Goal: Communication & Community: Participate in discussion

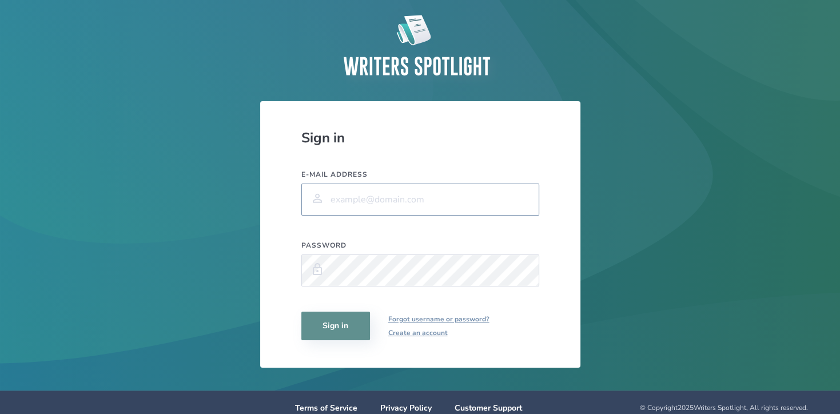
click at [351, 196] on input "E-mail address" at bounding box center [420, 200] width 238 height 32
type input "[EMAIL_ADDRESS][DOMAIN_NAME]"
click at [344, 317] on button "Sign in" at bounding box center [335, 326] width 69 height 29
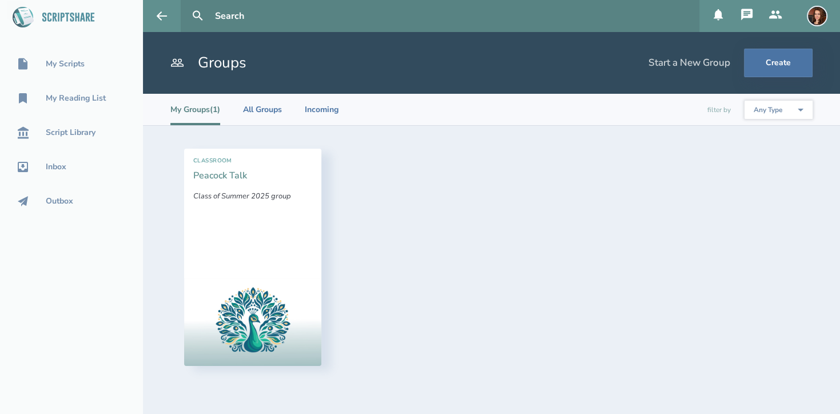
click at [222, 176] on link "Peacock Talk" at bounding box center [220, 175] width 54 height 13
select select "1"
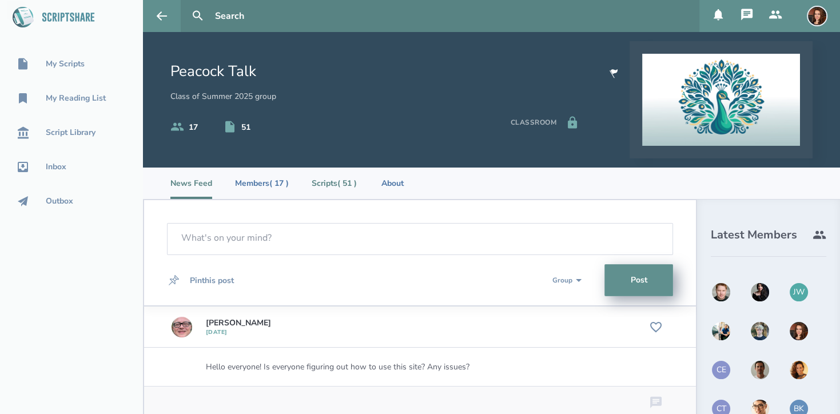
click at [335, 181] on li "Scripts ( 51 )" at bounding box center [334, 183] width 45 height 31
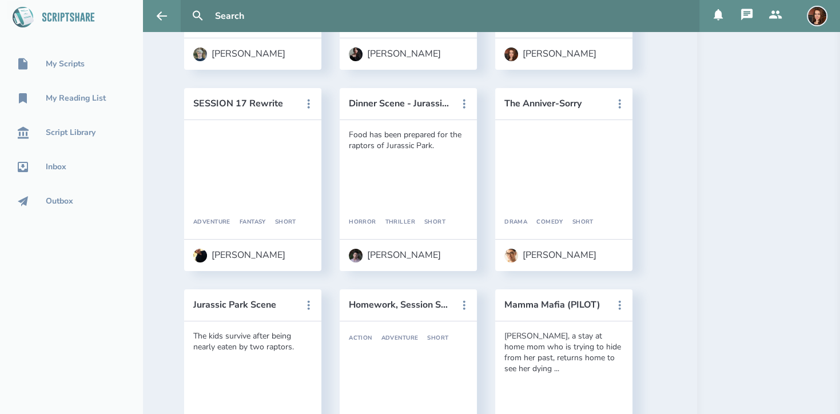
scroll to position [3235, 0]
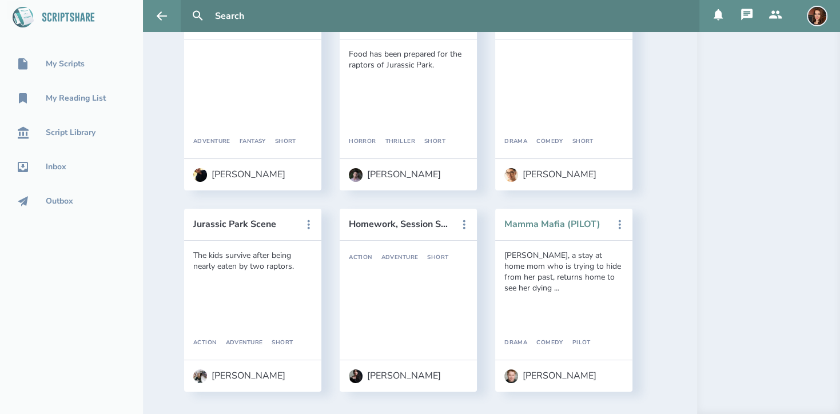
click at [541, 223] on button "Mamma Mafia (PILOT)" at bounding box center [555, 224] width 103 height 10
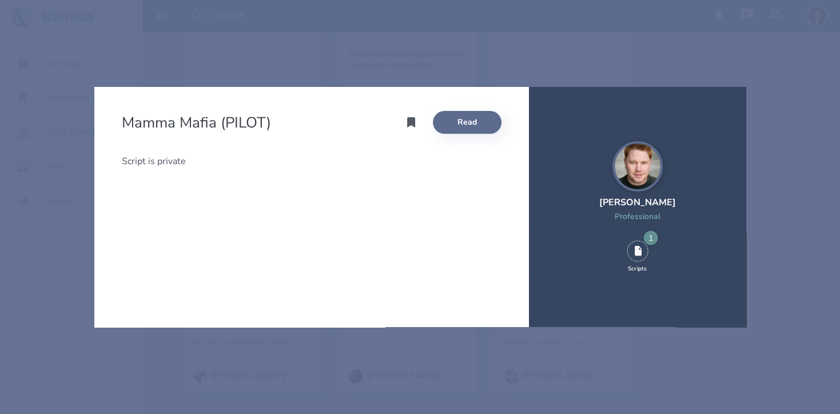
click at [463, 125] on link "Read" at bounding box center [467, 122] width 69 height 23
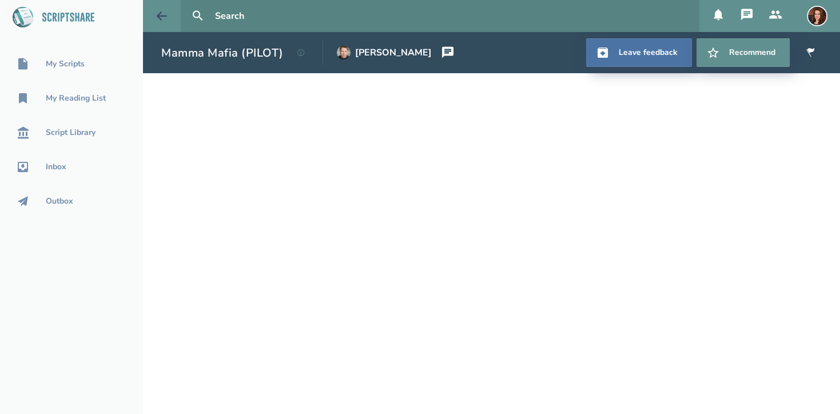
click at [166, 11] on icon at bounding box center [162, 16] width 14 height 14
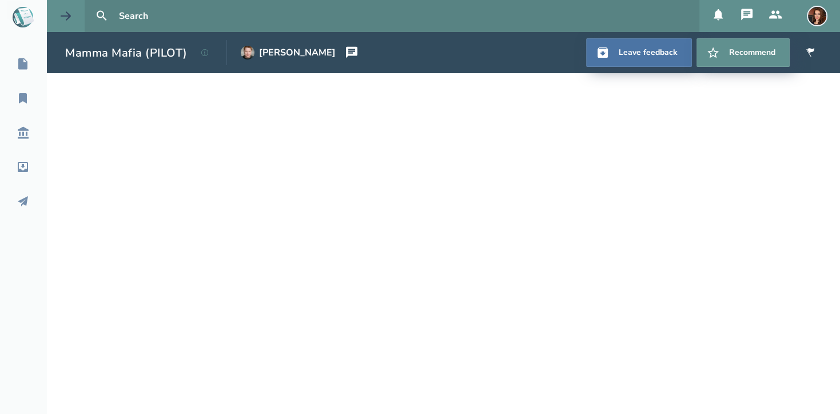
select select "1"
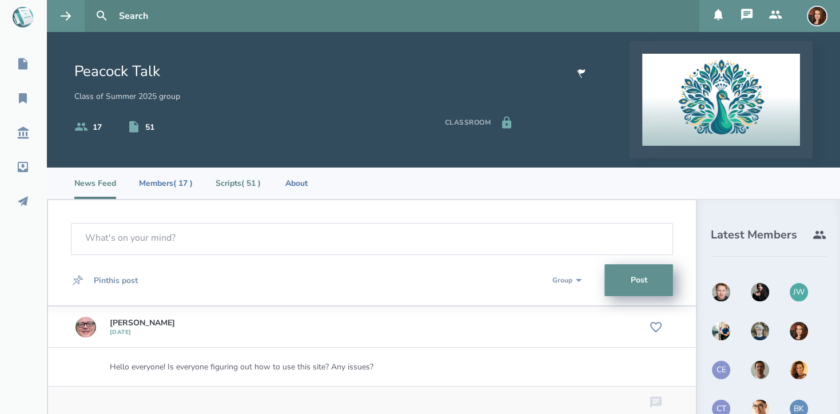
click at [244, 181] on li "Scripts ( 51 )" at bounding box center [238, 183] width 45 height 31
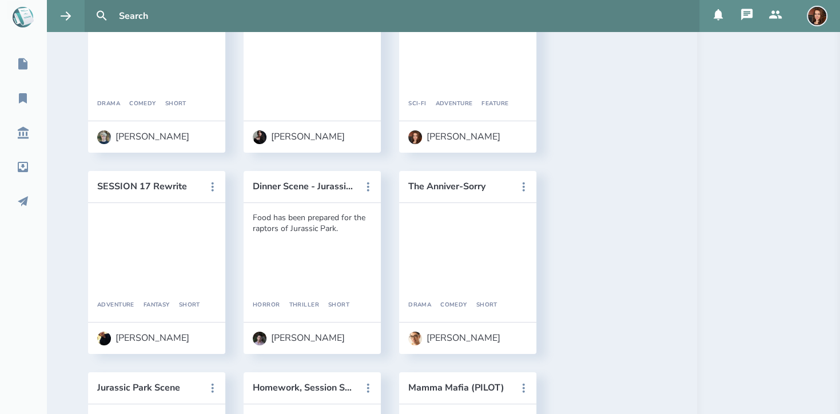
scroll to position [3235, 0]
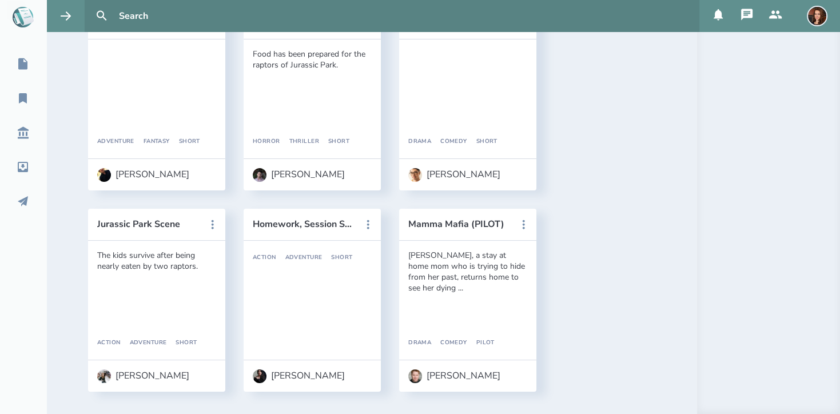
click at [491, 279] on div "[PERSON_NAME], a stay at home mom who is trying to hide from her past, returns …" at bounding box center [467, 271] width 119 height 43
click at [528, 220] on icon at bounding box center [524, 225] width 14 height 14
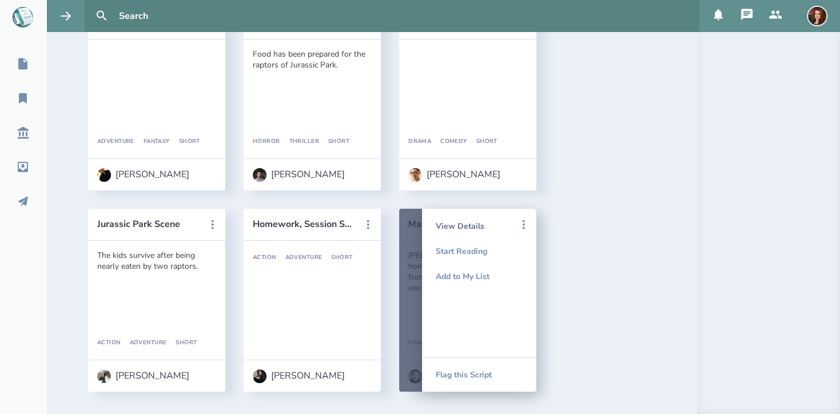
click at [481, 222] on div "View Details" at bounding box center [479, 225] width 87 height 25
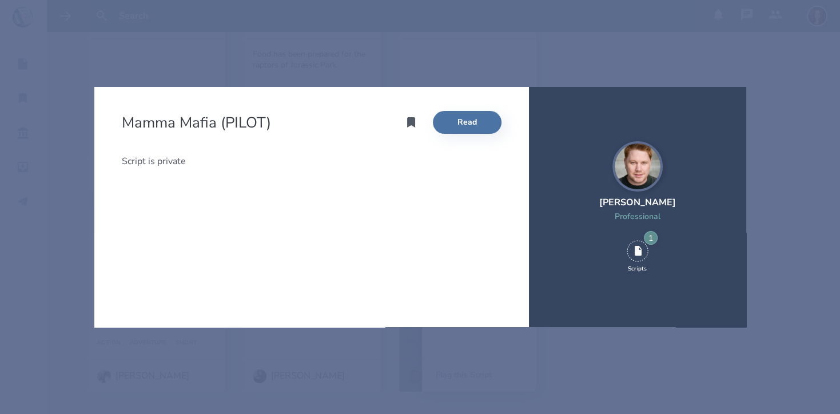
click at [614, 12] on div "Mamma Mafia (PILOT) Read Script is private [PERSON_NAME] Professional 1 Scripts" at bounding box center [420, 207] width 840 height 414
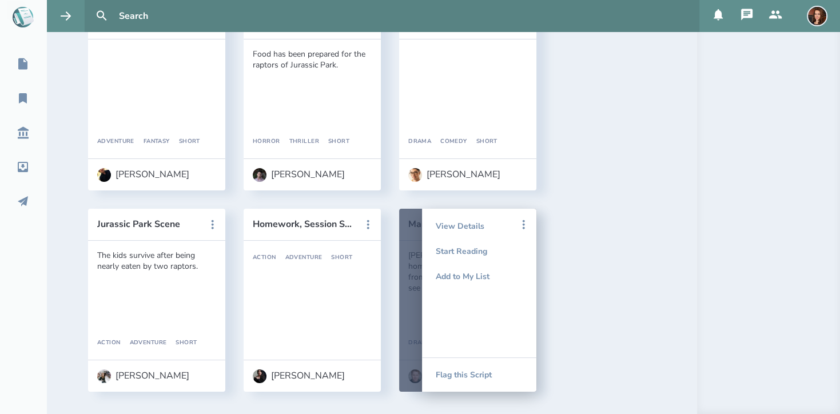
click at [417, 229] on div at bounding box center [467, 300] width 137 height 183
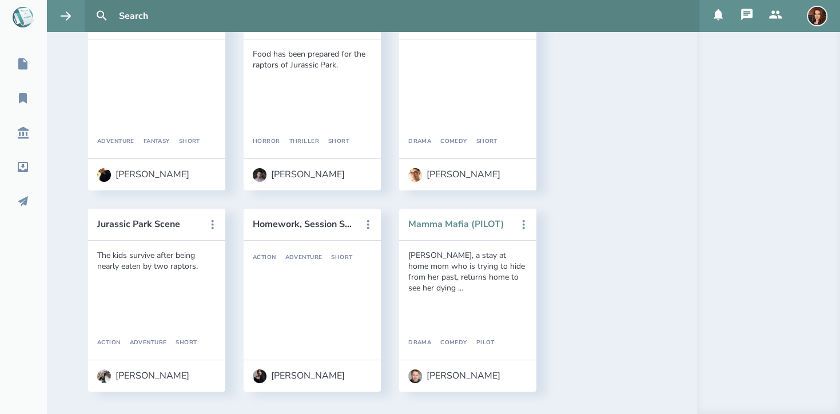
click at [428, 225] on button "Mamma Mafia (PILOT)" at bounding box center [459, 224] width 103 height 10
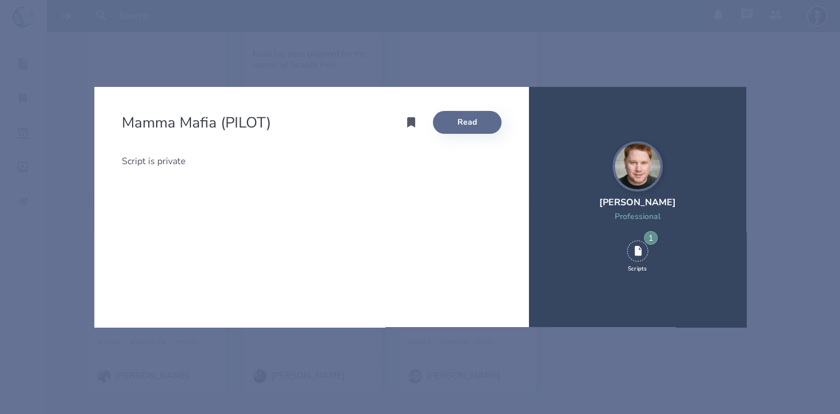
click at [467, 124] on link "Read" at bounding box center [467, 122] width 69 height 23
